Goal: Task Accomplishment & Management: Use online tool/utility

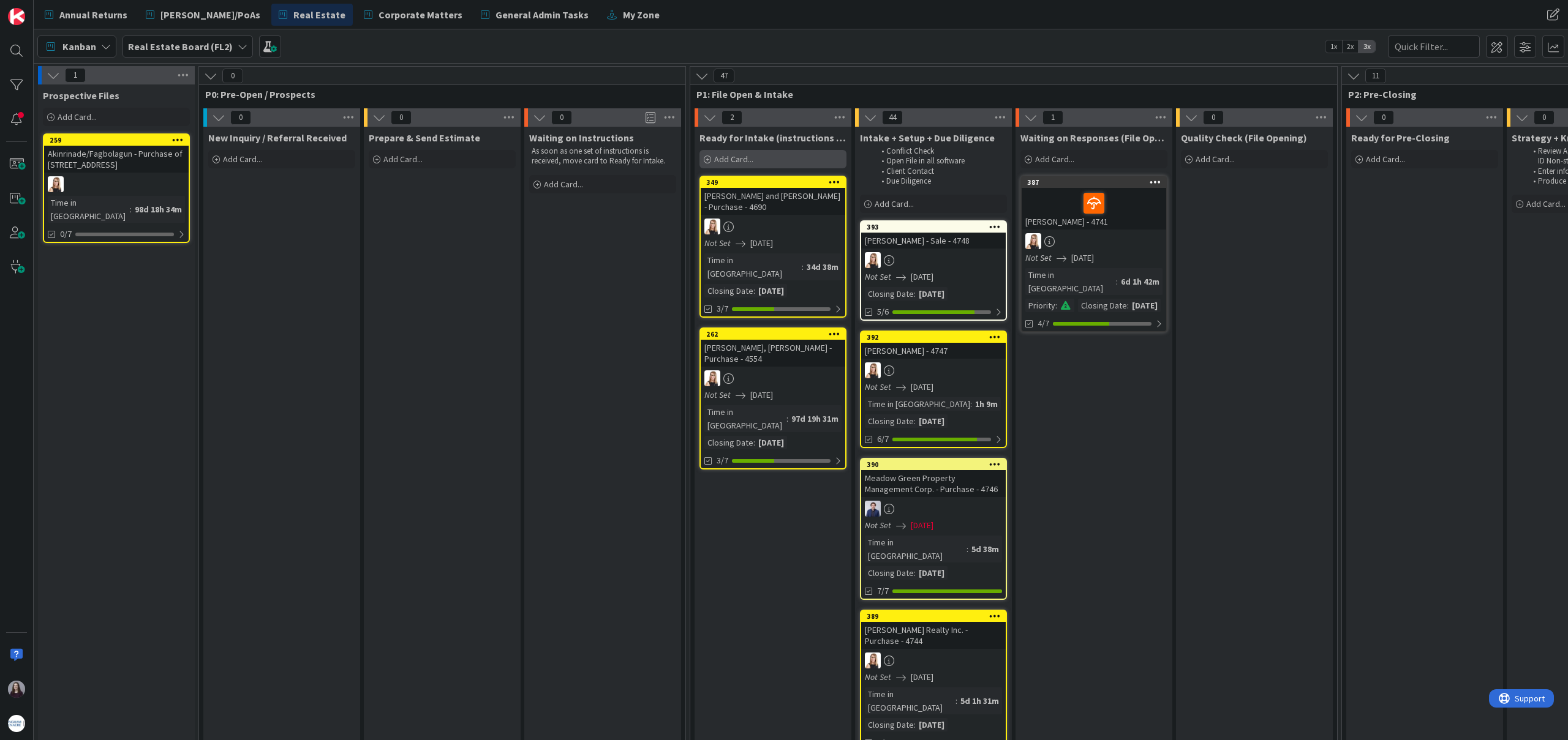
click at [738, 159] on span "Add Card..." at bounding box center [733, 159] width 39 height 11
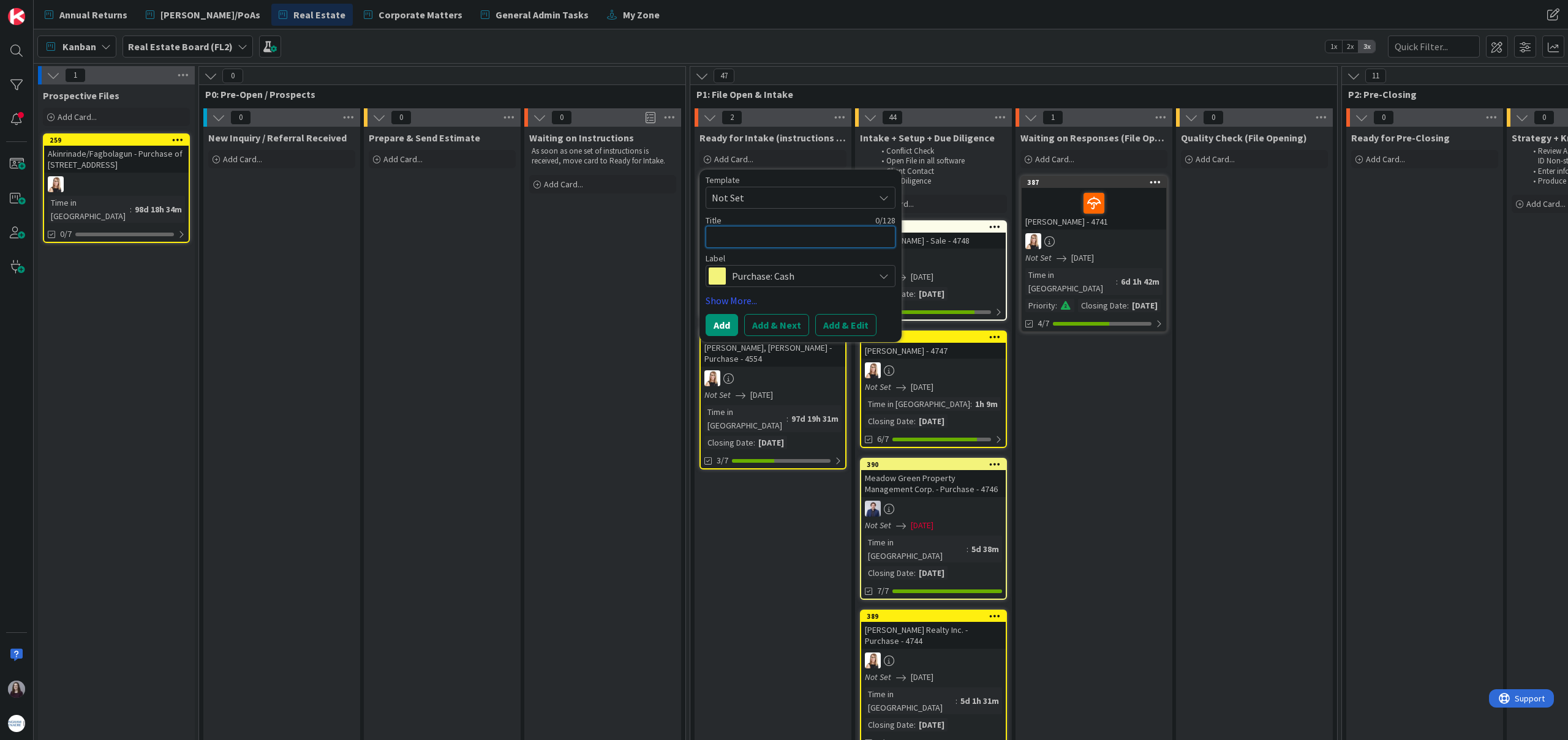
type textarea "K"
type textarea "x"
type textarea "Ky"
type textarea "x"
type textarea "[PERSON_NAME]"
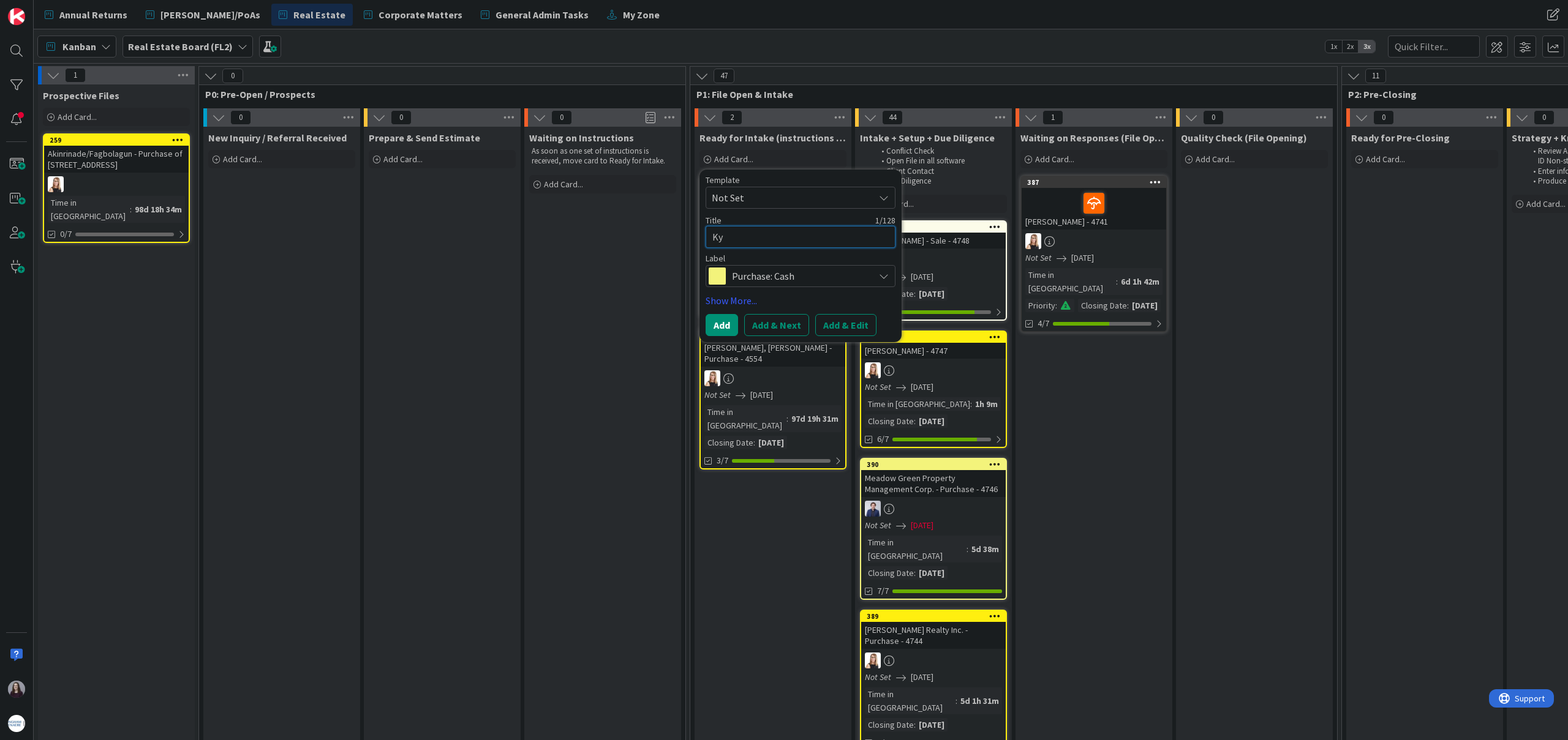
type textarea "x"
type textarea "[PERSON_NAME]"
type textarea "x"
type textarea "[PERSON_NAME]"
type textarea "x"
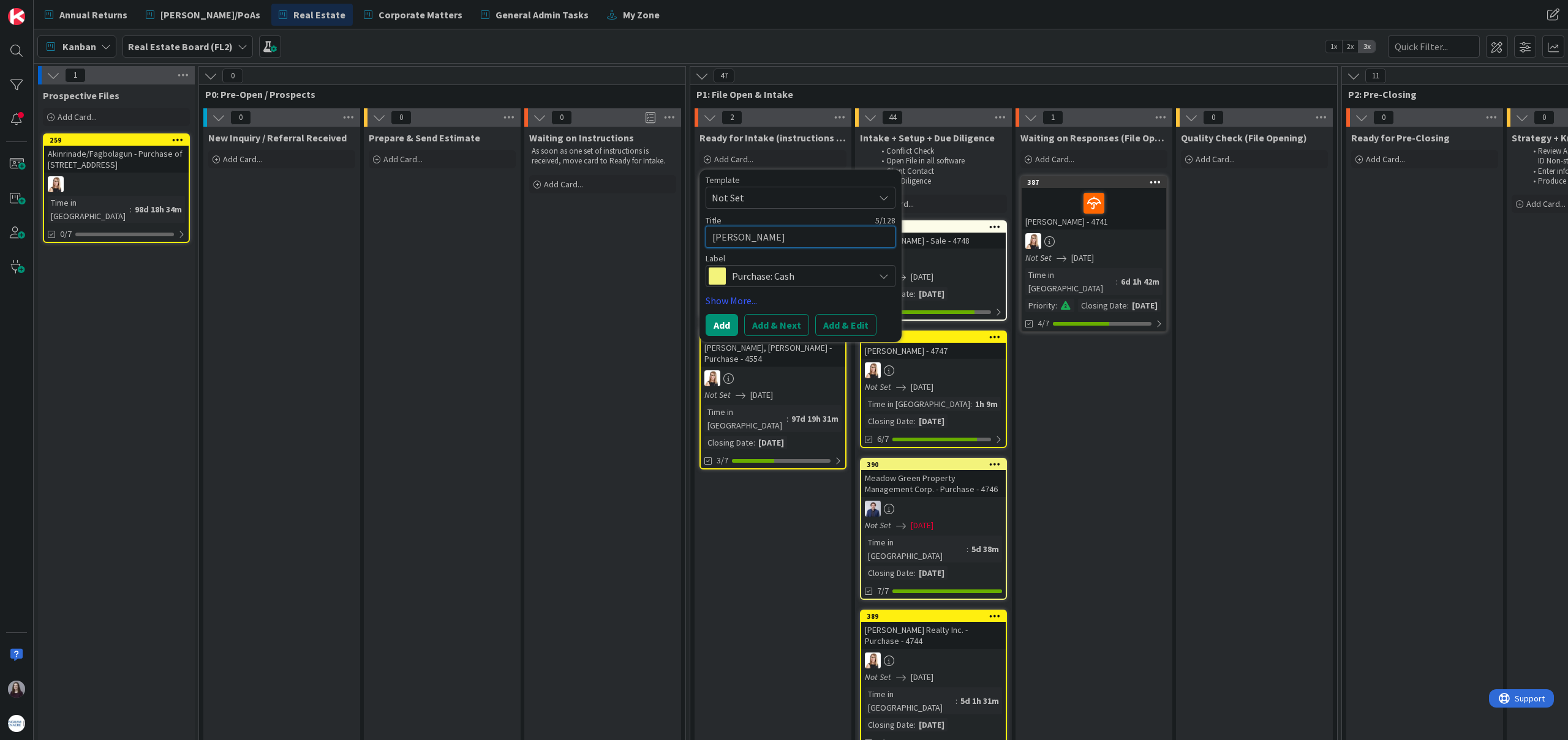
type textarea "[PERSON_NAME]"
type textarea "x"
type textarea "[PERSON_NAME]"
type textarea "x"
type textarea "Ky"
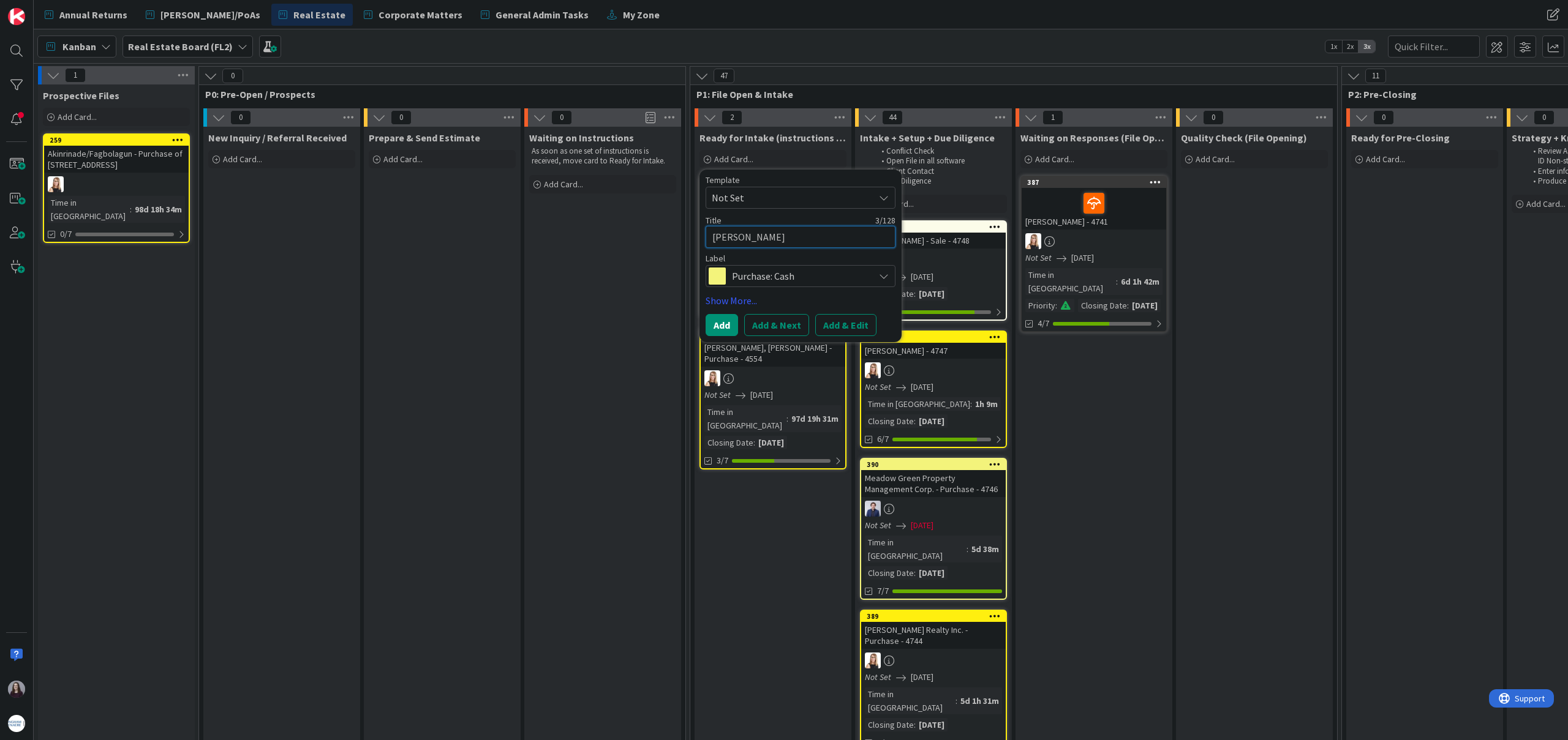
type textarea "x"
type textarea "K"
type textarea "x"
click at [834, 189] on span "Not Set" at bounding box center [788, 197] width 153 height 16
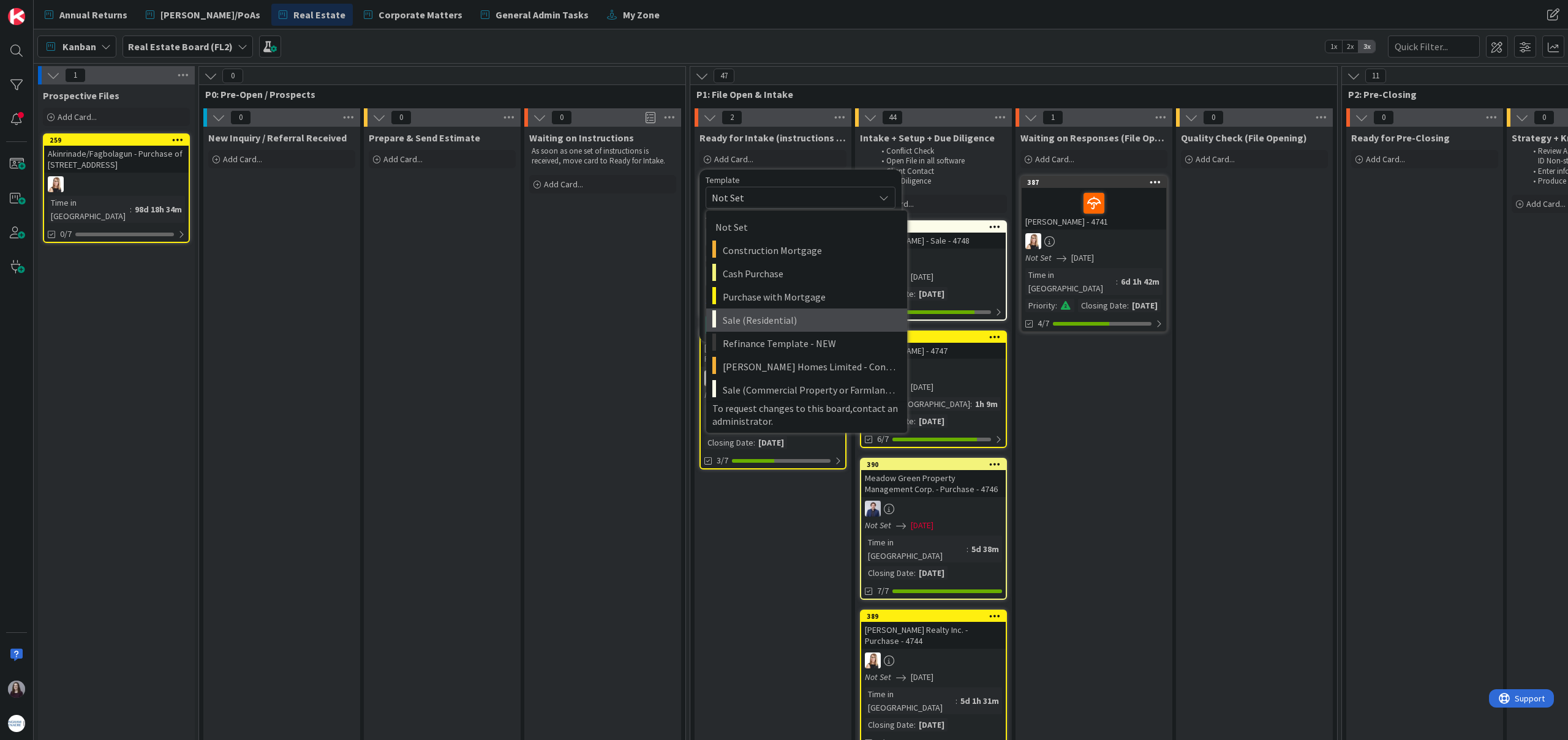
click at [804, 314] on span "Sale (Residential)" at bounding box center [810, 320] width 175 height 16
type textarea "x"
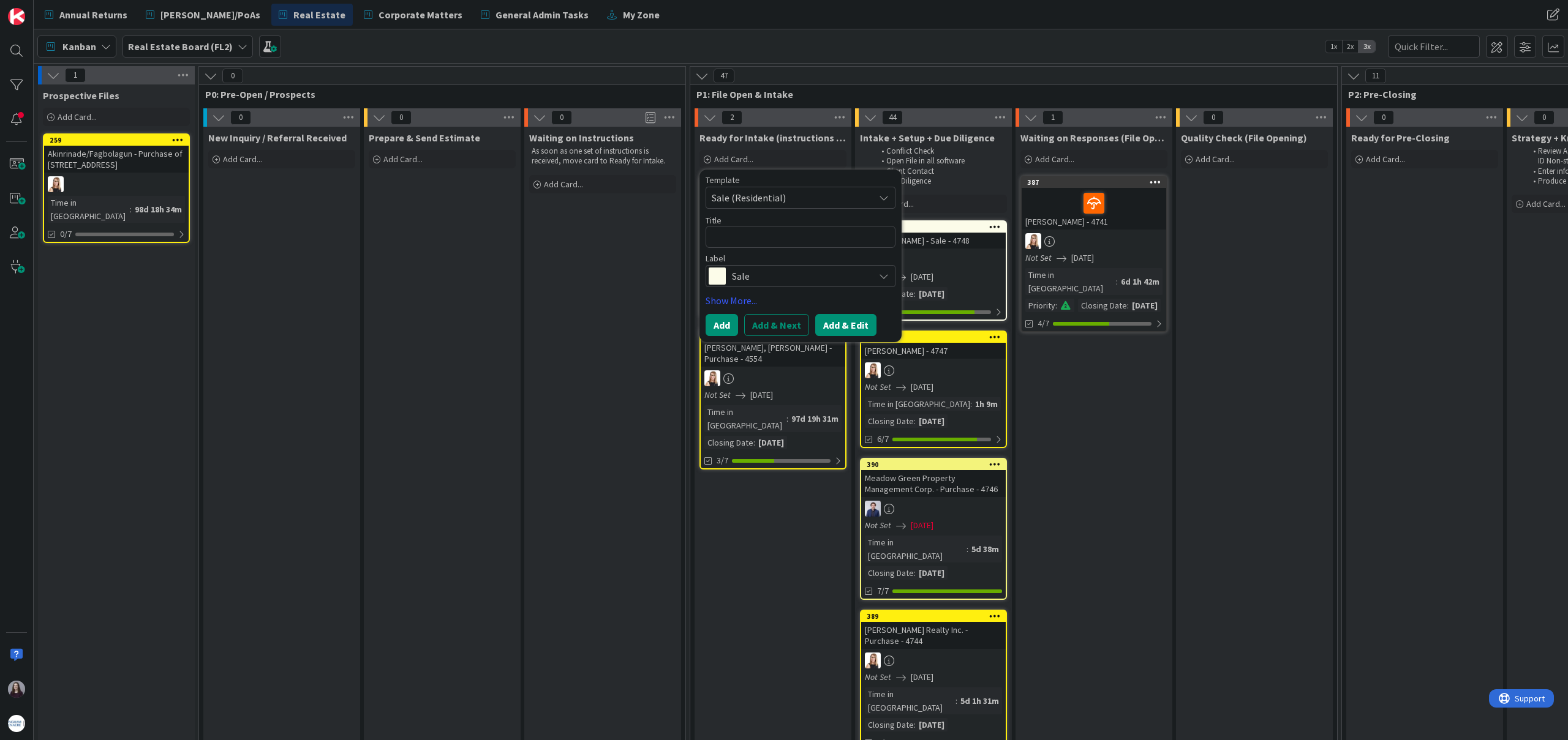
click at [847, 323] on button "Add & Edit" at bounding box center [845, 324] width 61 height 22
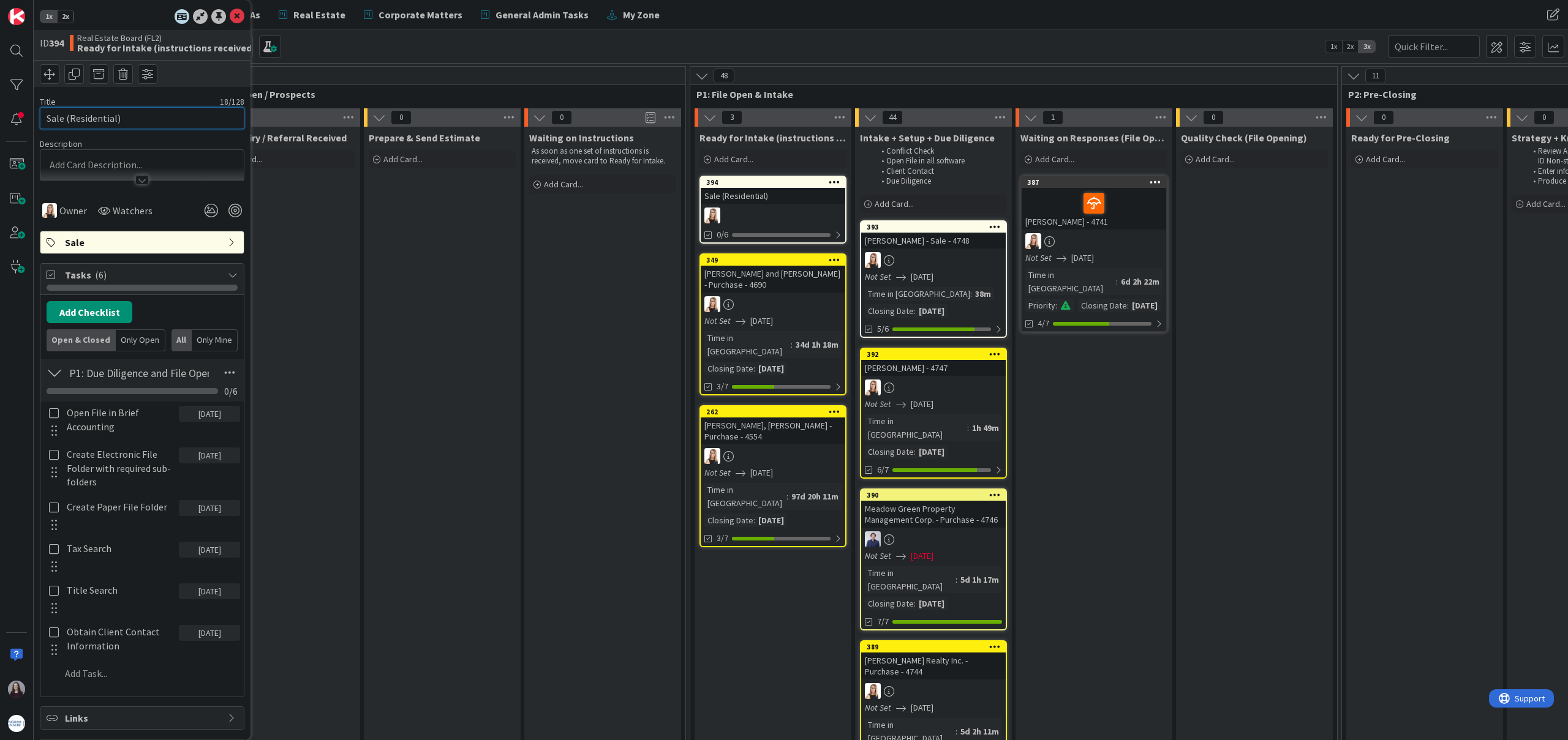
drag, startPoint x: 157, startPoint y: 121, endPoint x: 46, endPoint y: 119, distance: 111.0
click at [46, 120] on input "Sale (Residential)" at bounding box center [142, 118] width 204 height 22
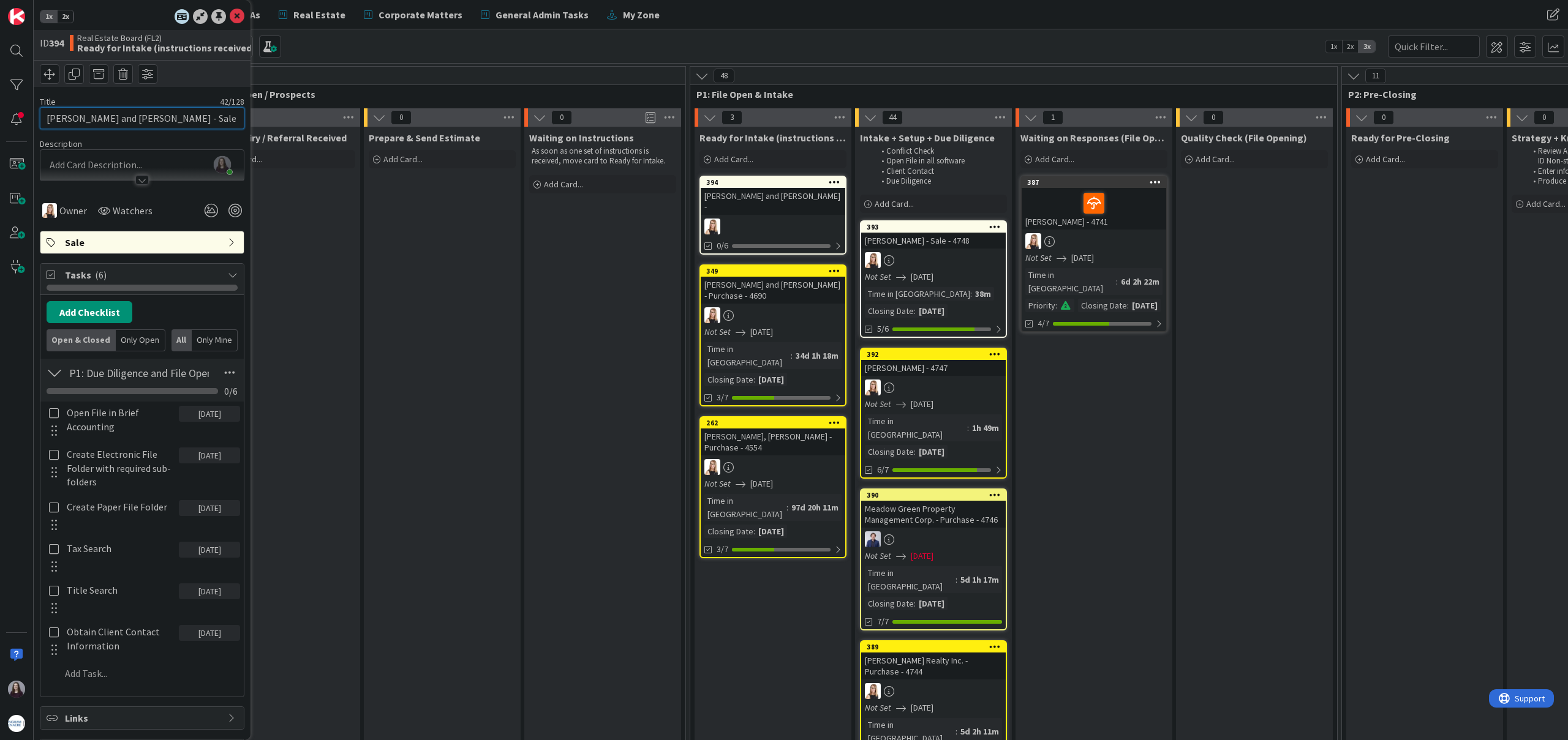
type input "[PERSON_NAME] and [PERSON_NAME] - Sale - 4750"
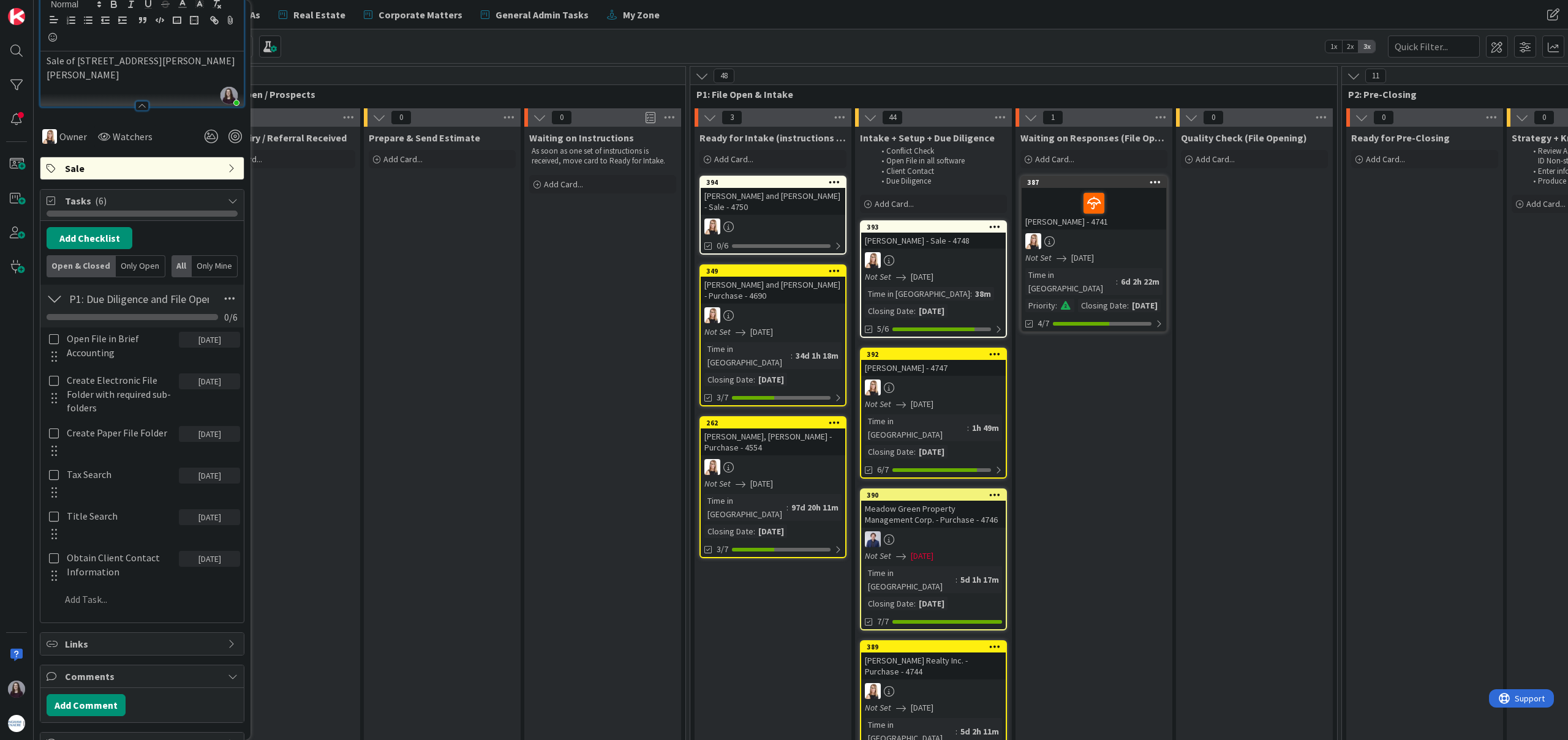
scroll to position [186, 0]
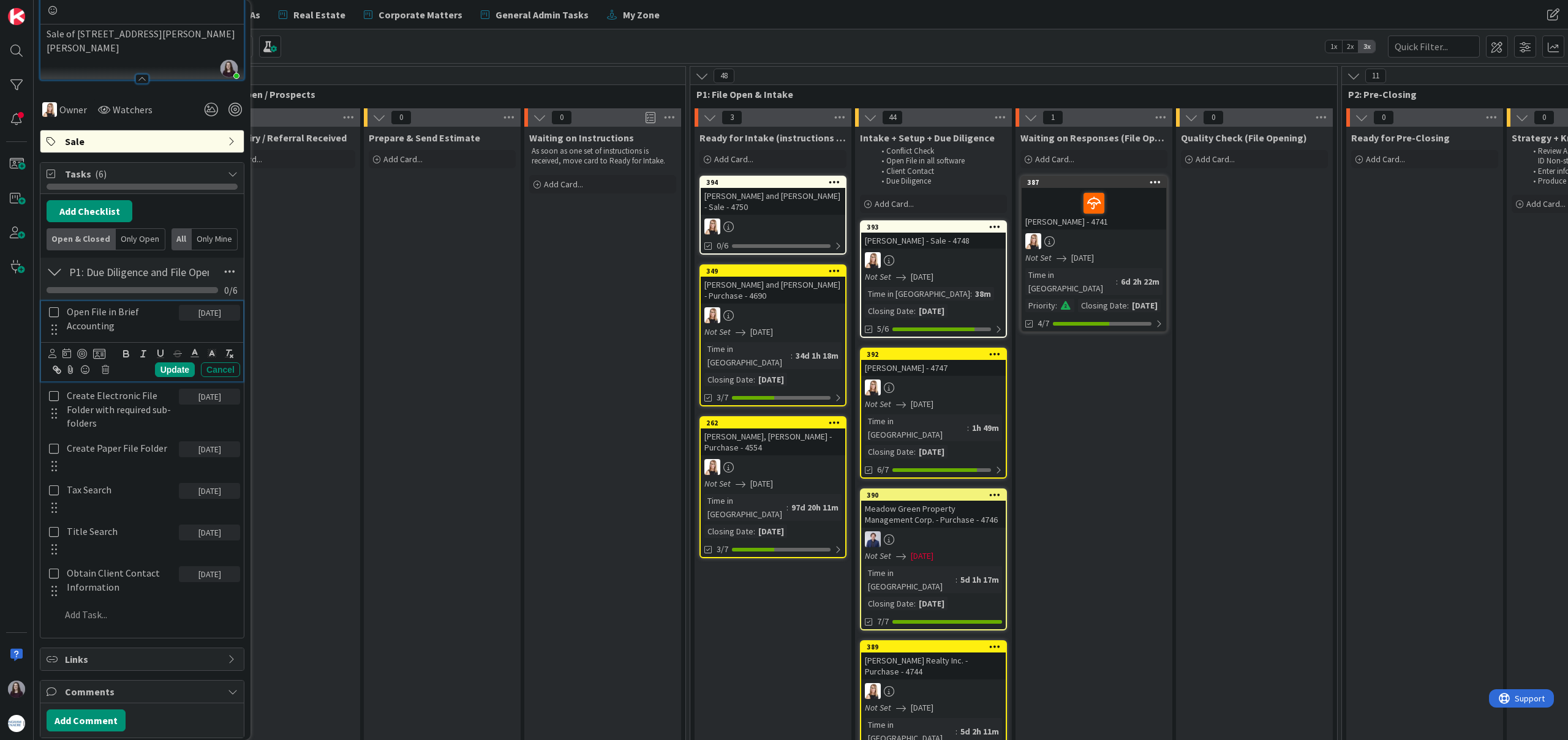
click at [52, 308] on icon at bounding box center [54, 312] width 10 height 11
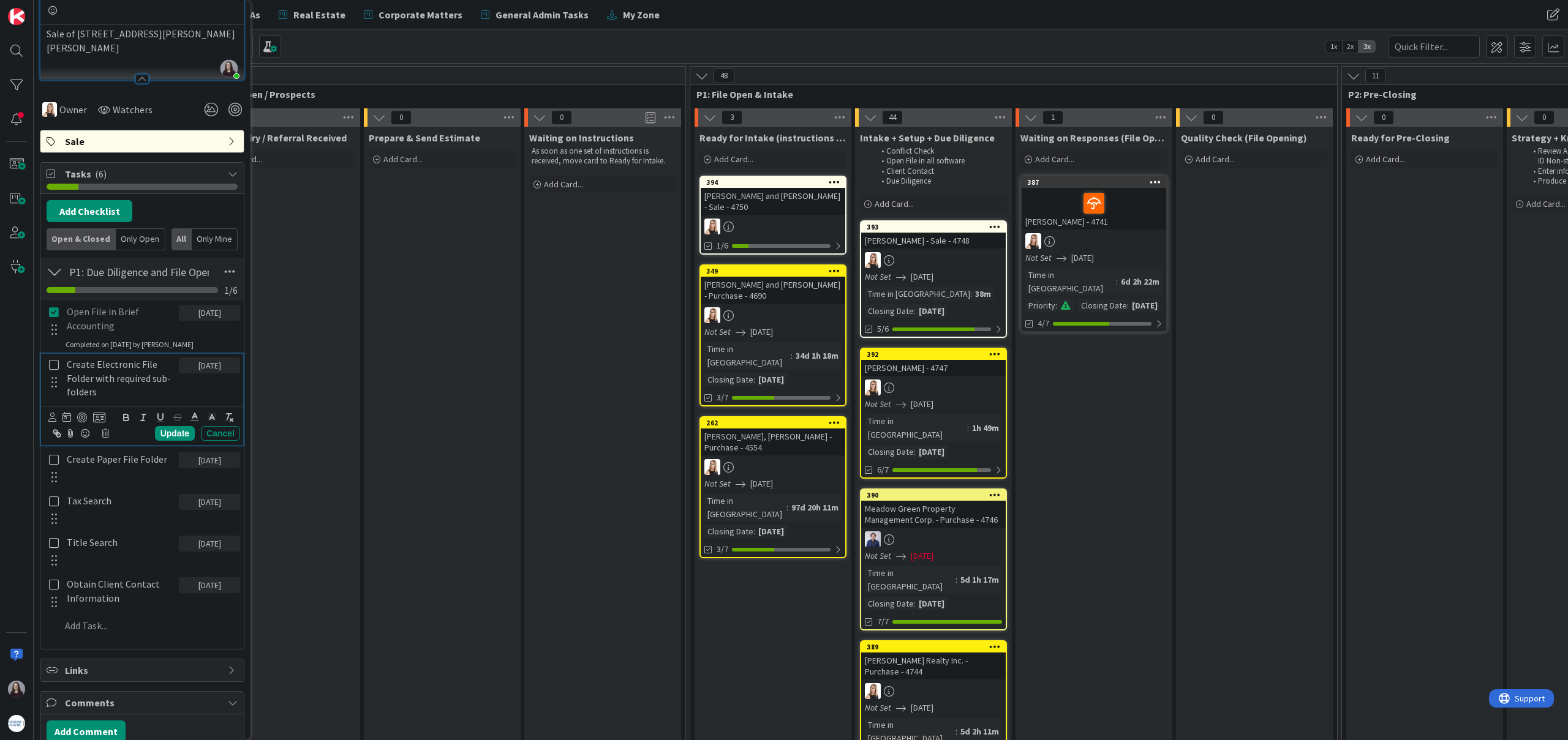
click at [53, 364] on icon at bounding box center [54, 365] width 10 height 11
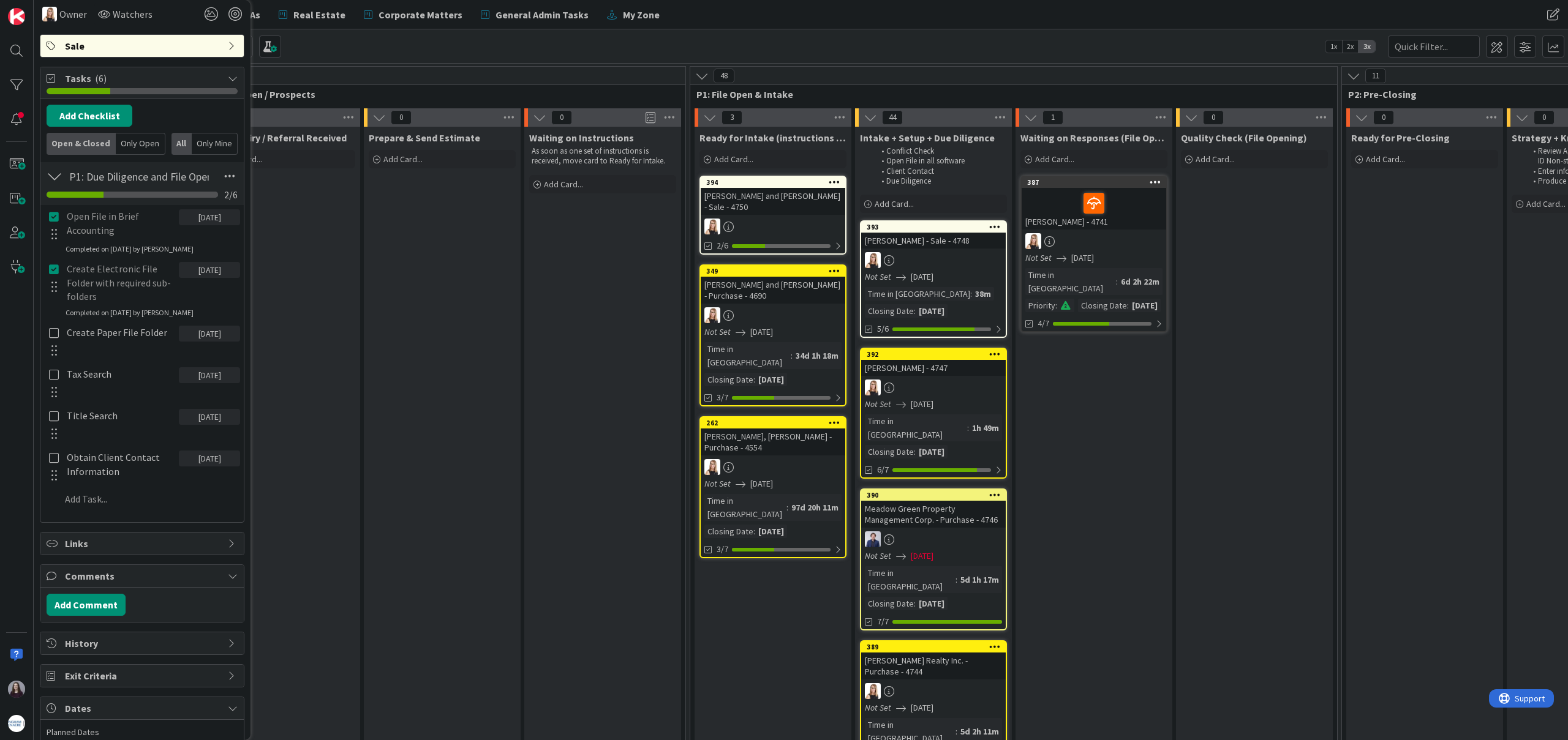
scroll to position [283, 0]
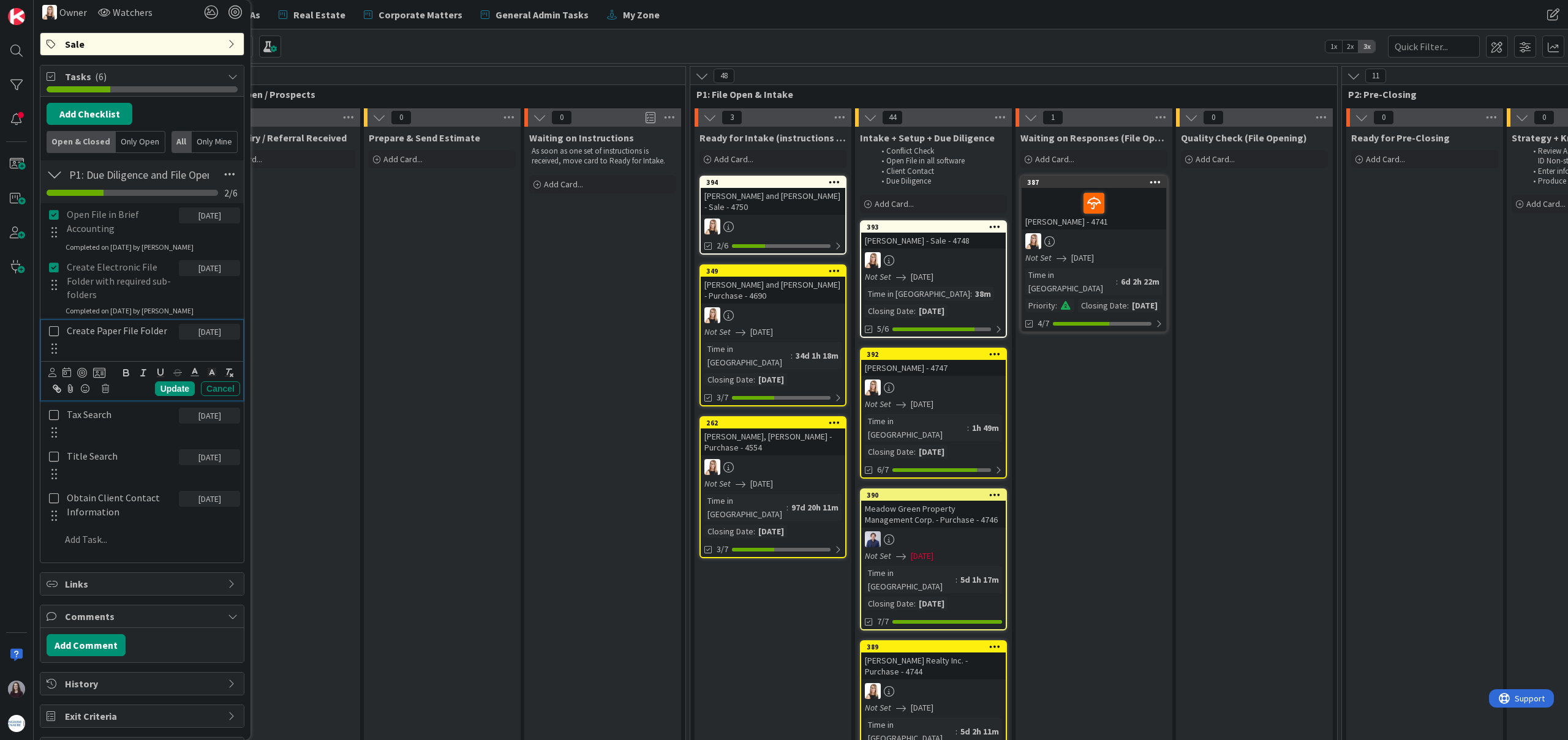
click at [52, 335] on icon at bounding box center [54, 331] width 10 height 11
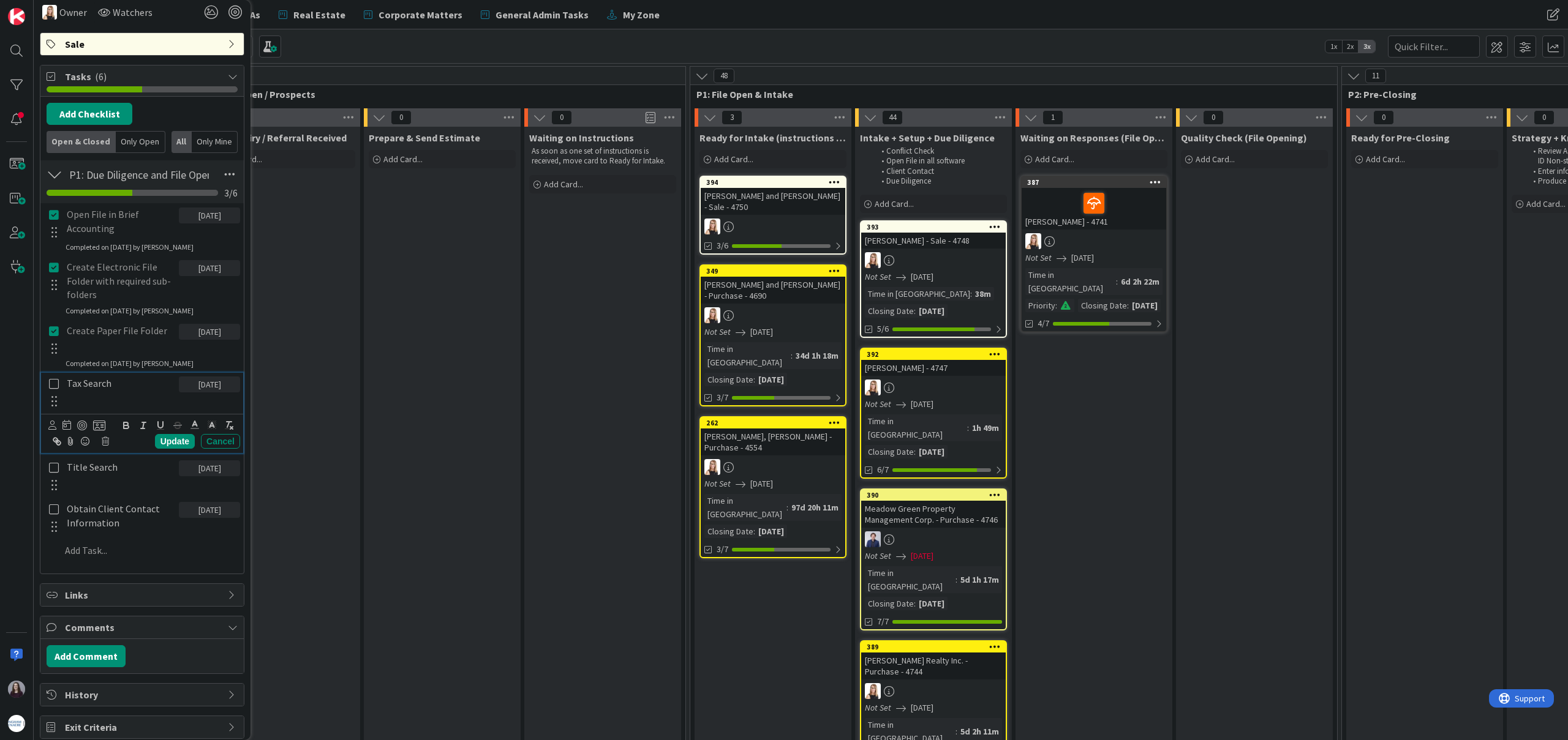
click at [51, 386] on icon at bounding box center [54, 383] width 10 height 11
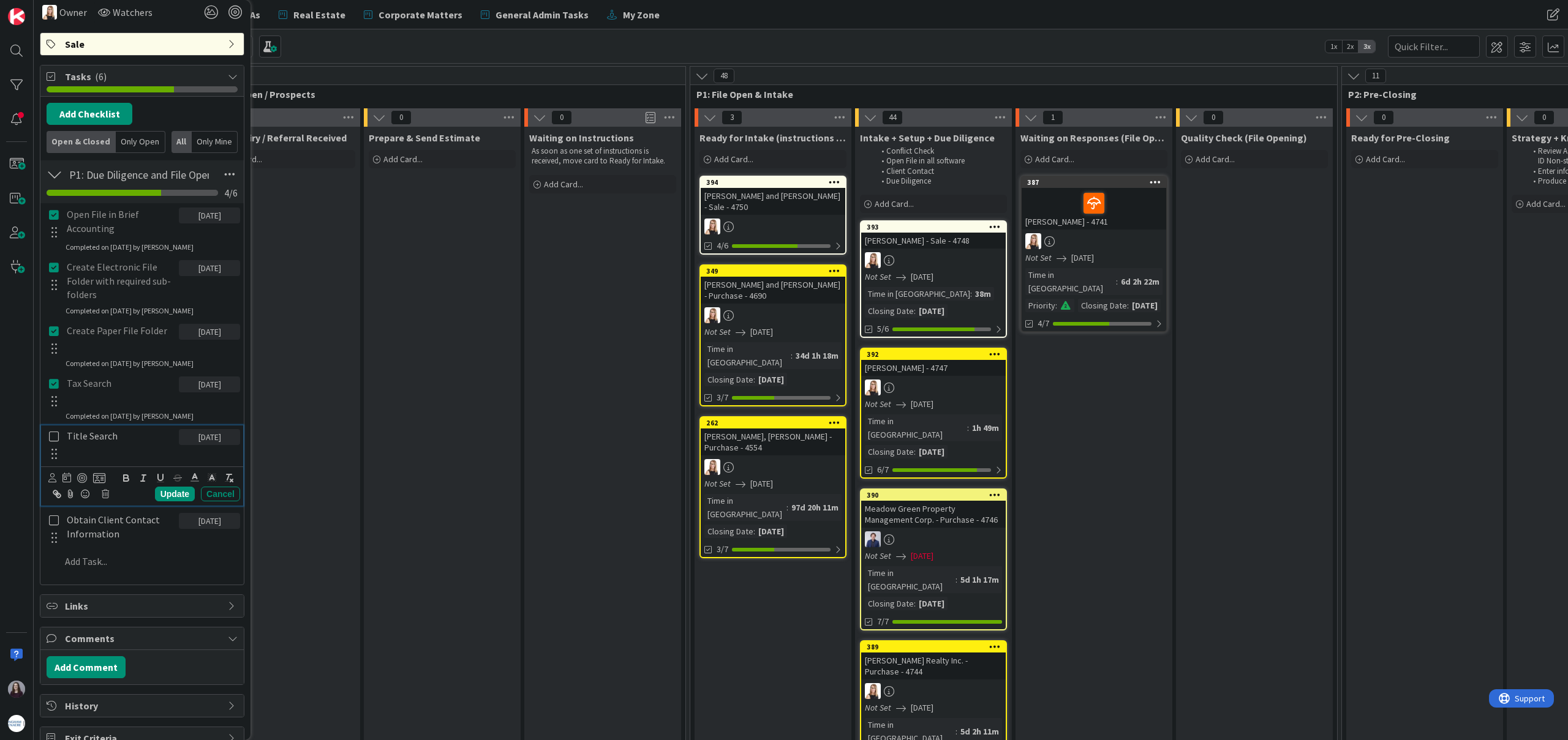
click at [56, 434] on icon at bounding box center [54, 436] width 10 height 11
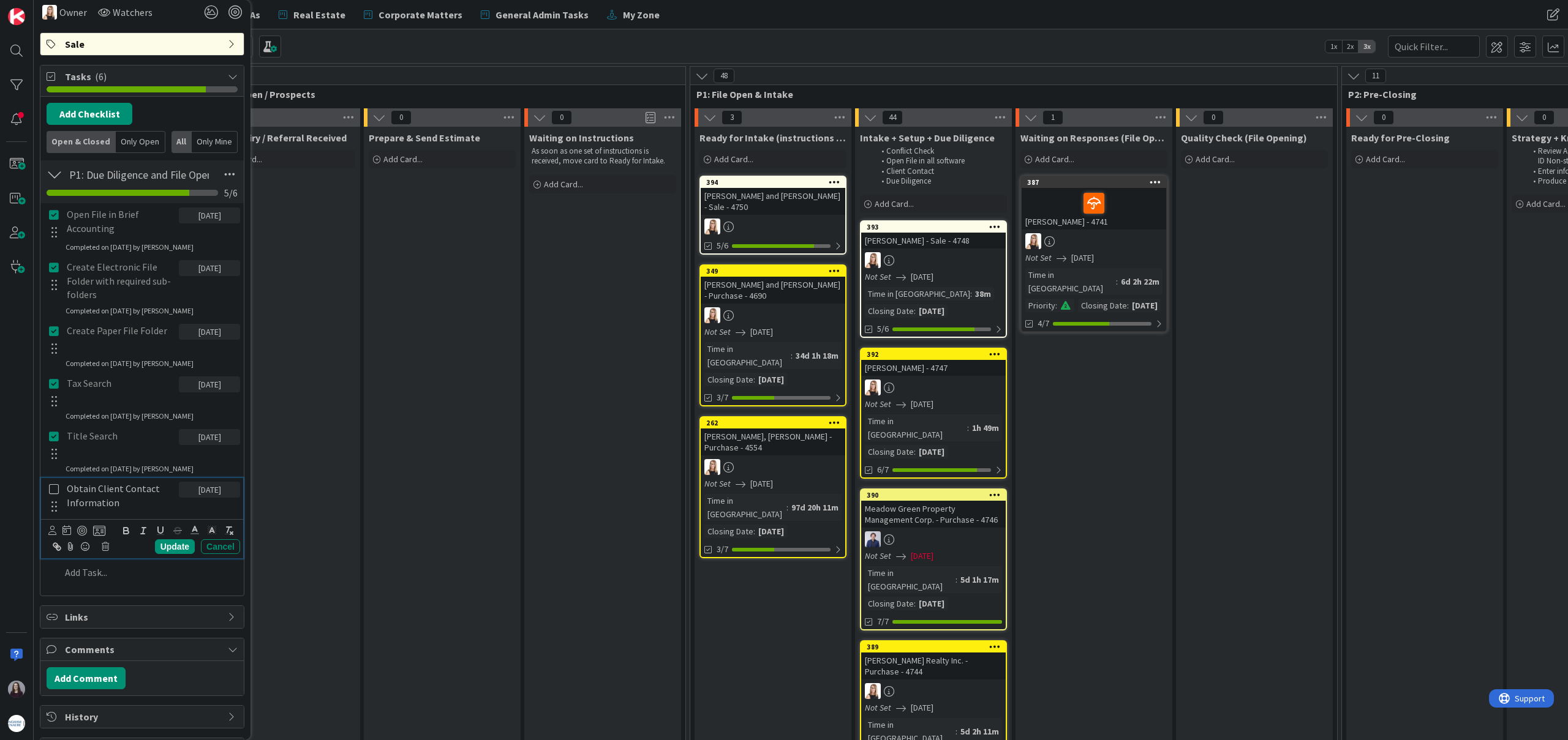
click at [54, 492] on icon at bounding box center [54, 489] width 10 height 11
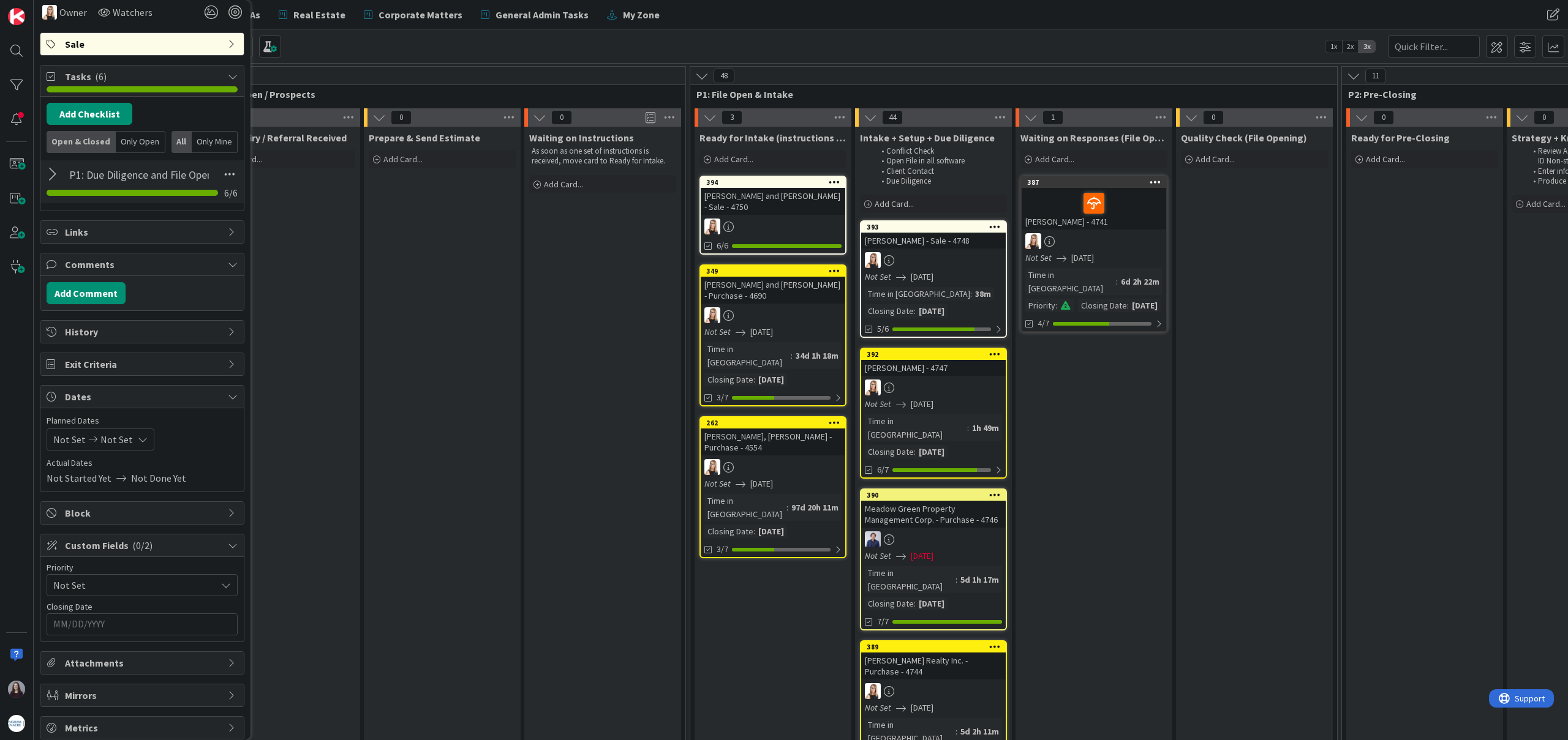
scroll to position [292, 0]
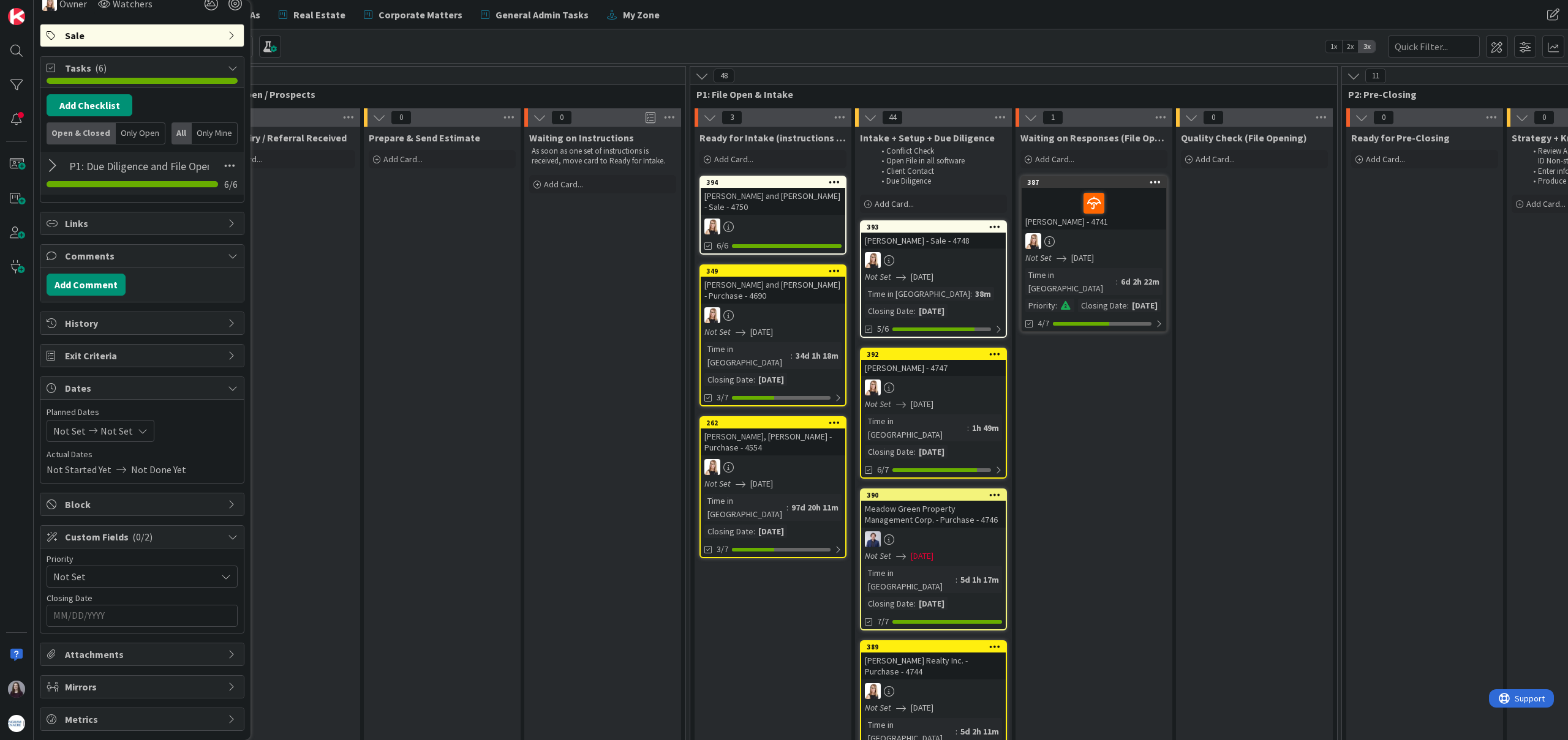
click at [137, 426] on icon at bounding box center [142, 431] width 10 height 10
click at [184, 583] on td "26" at bounding box center [191, 584] width 24 height 23
type input "[DATE]"
click at [184, 583] on td "26" at bounding box center [191, 584] width 24 height 23
type input "[DATE]"
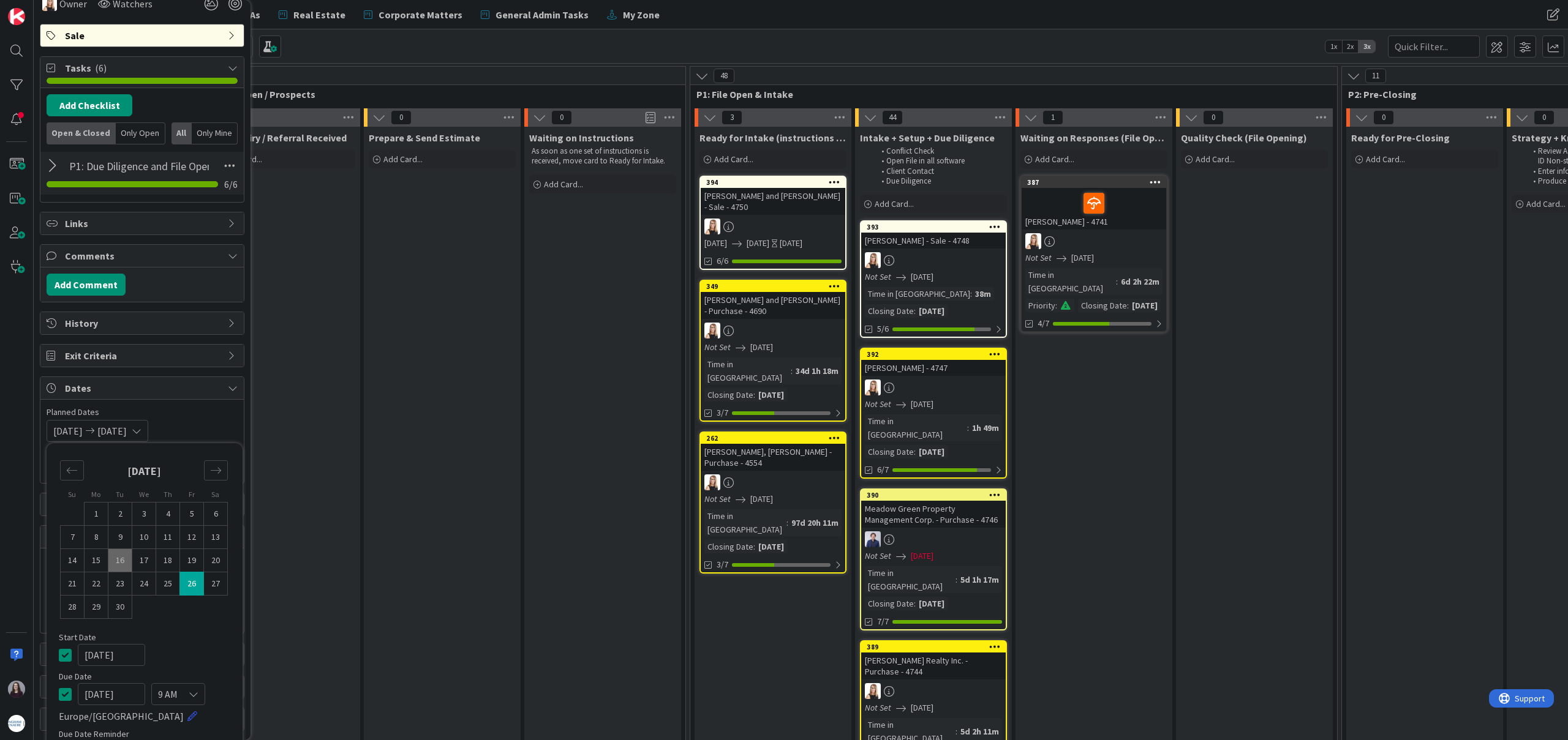
click at [65, 652] on icon at bounding box center [65, 655] width 13 height 15
click at [213, 436] on div "Not Set [DATE] Su Mo Tu We Th Fr Sa [DATE] 1 2 3 4 5 6 7 8 9 10 11 12 13 14 15 …" at bounding box center [142, 431] width 191 height 22
click at [177, 619] on input "MM/DD/YYYY" at bounding box center [142, 616] width 178 height 21
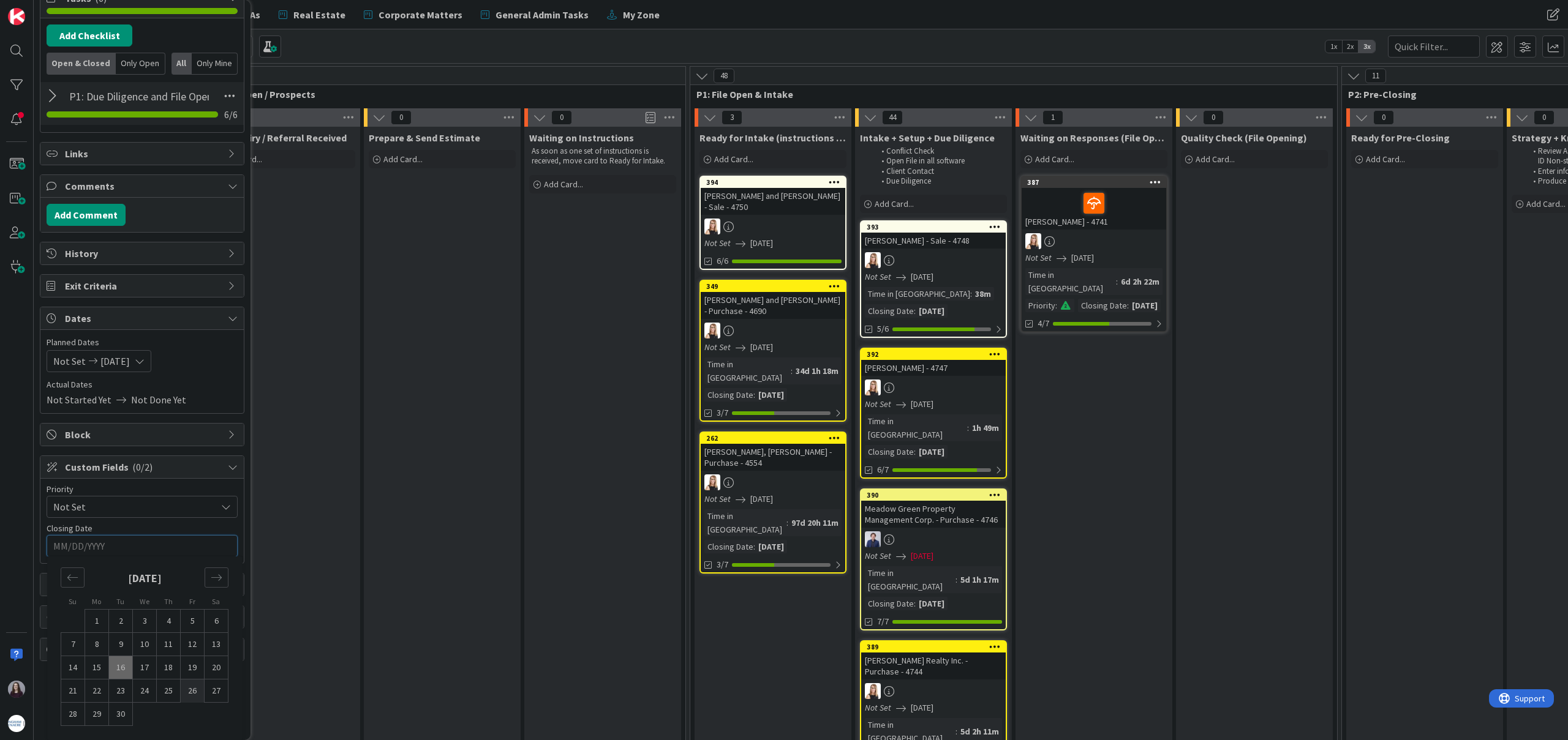
click at [193, 694] on td "26" at bounding box center [192, 691] width 24 height 23
type input "[DATE]"
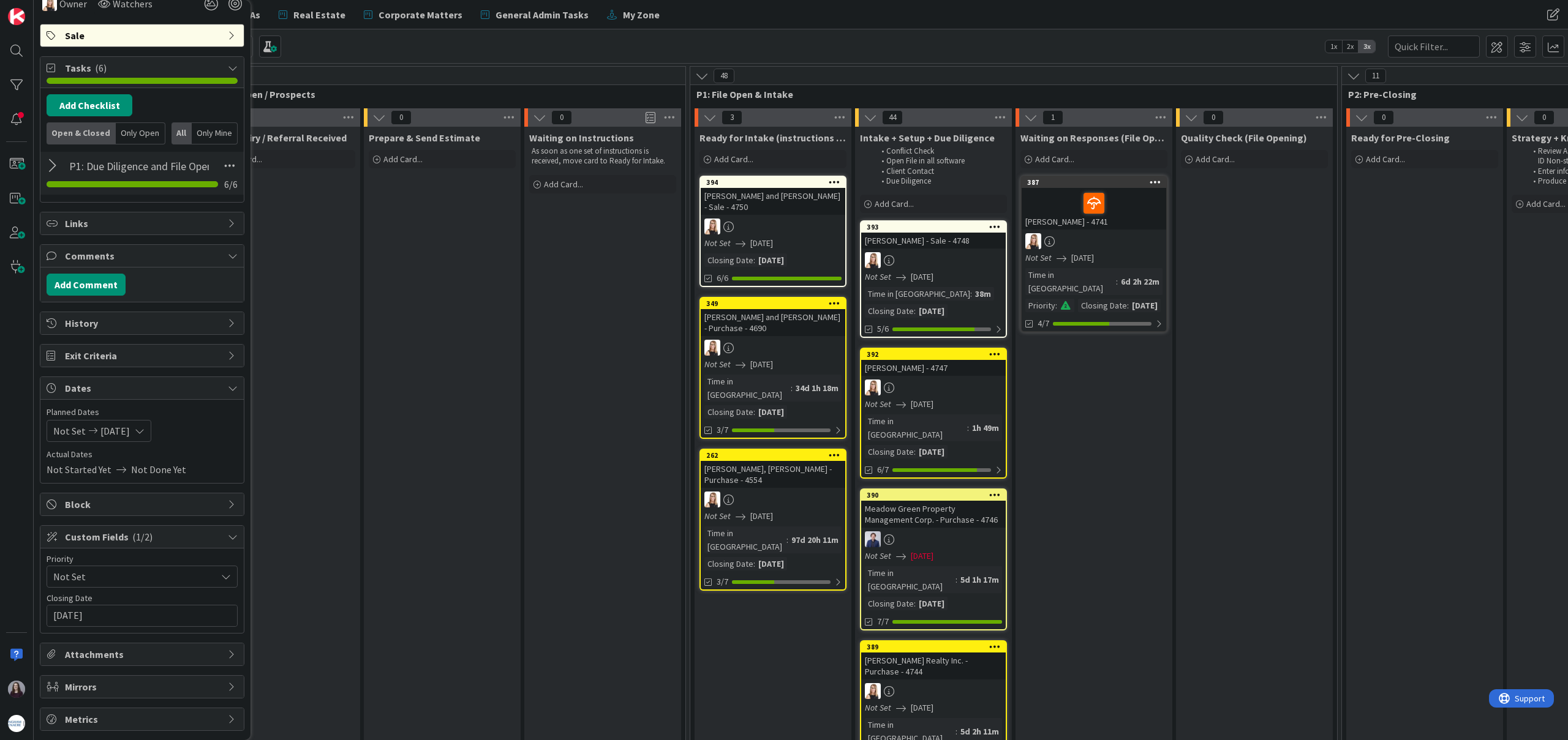
scroll to position [0, 0]
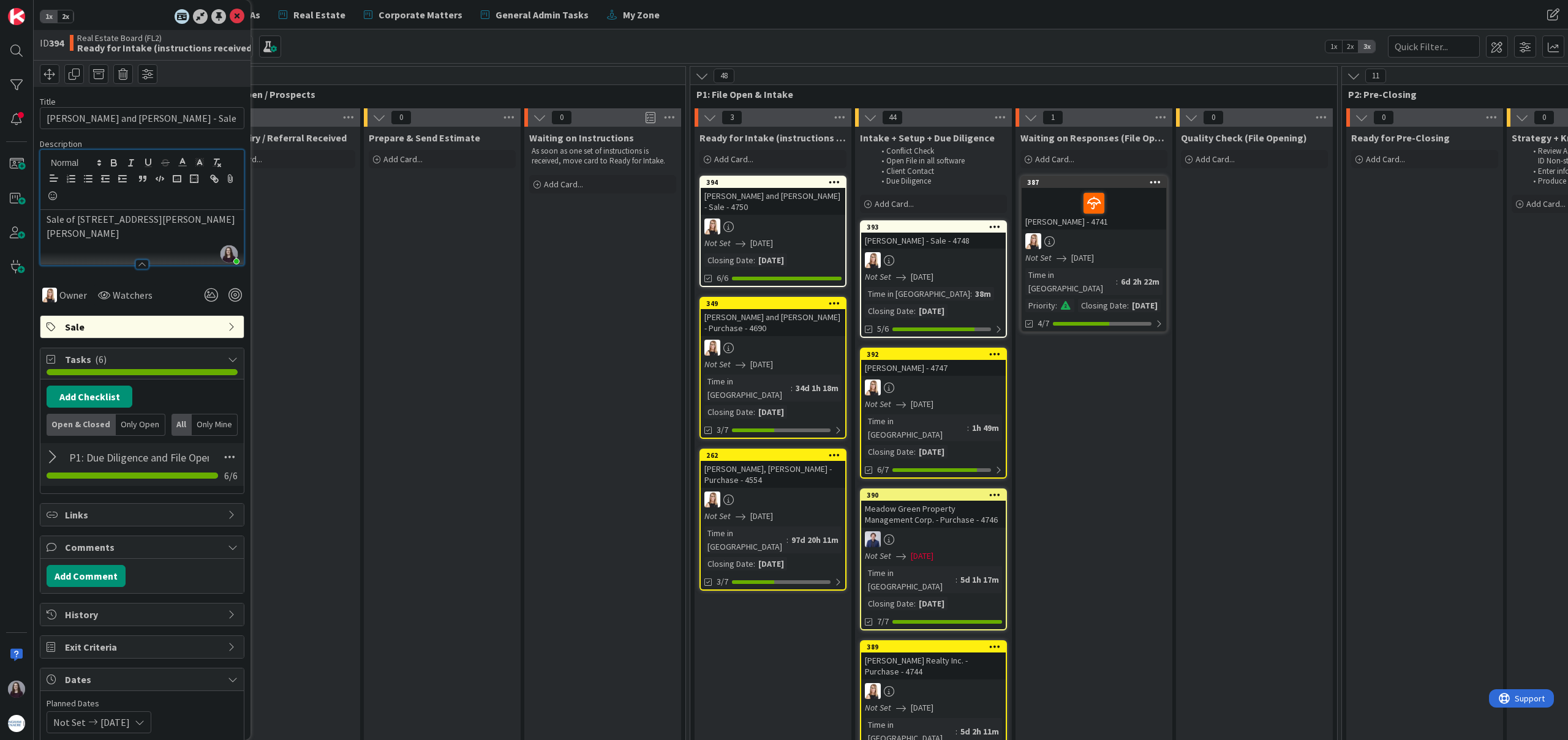
click at [230, 13] on icon at bounding box center [237, 16] width 15 height 15
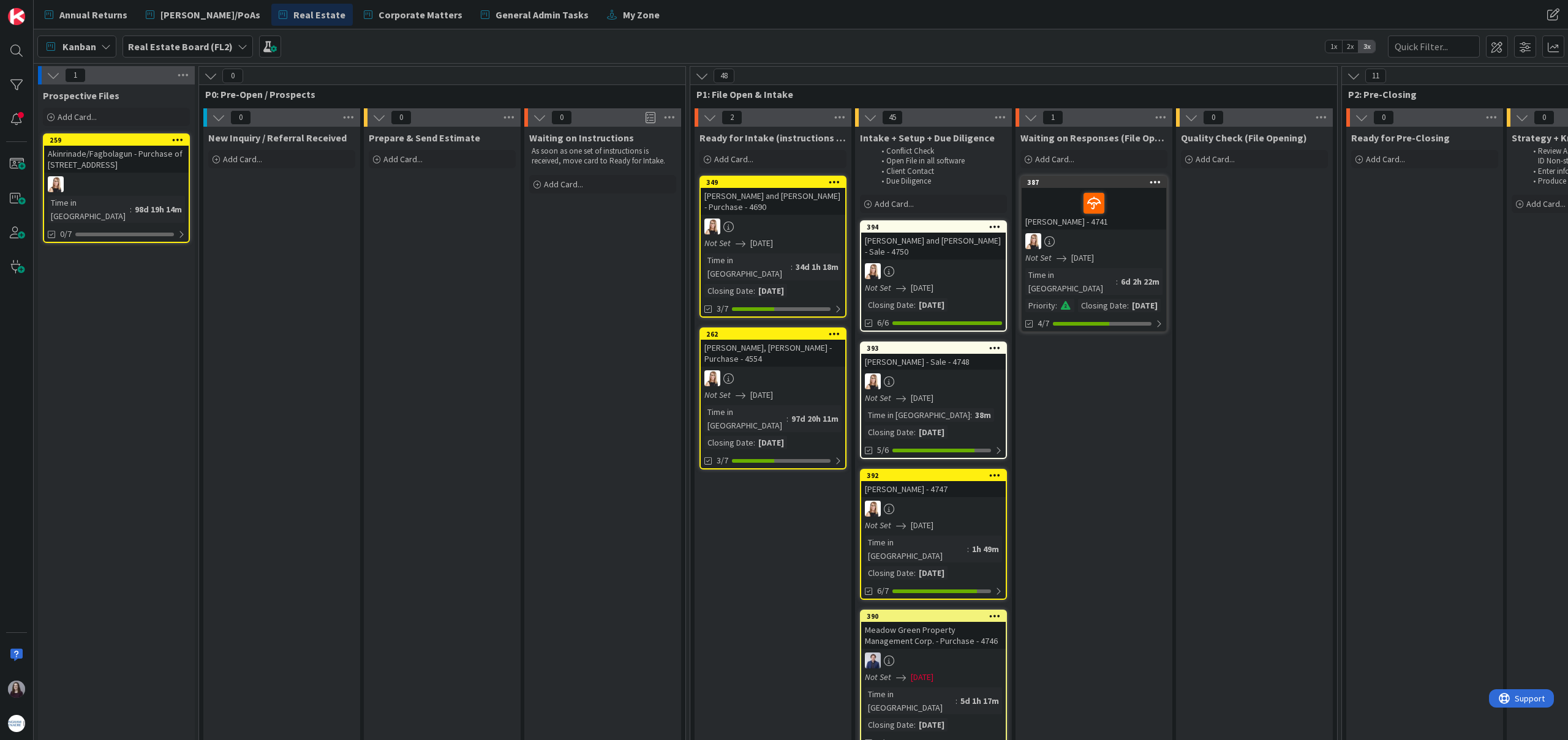
drag, startPoint x: 750, startPoint y: 185, endPoint x: 670, endPoint y: 2, distance: 199.7
